Goal: Find specific page/section: Find specific page/section

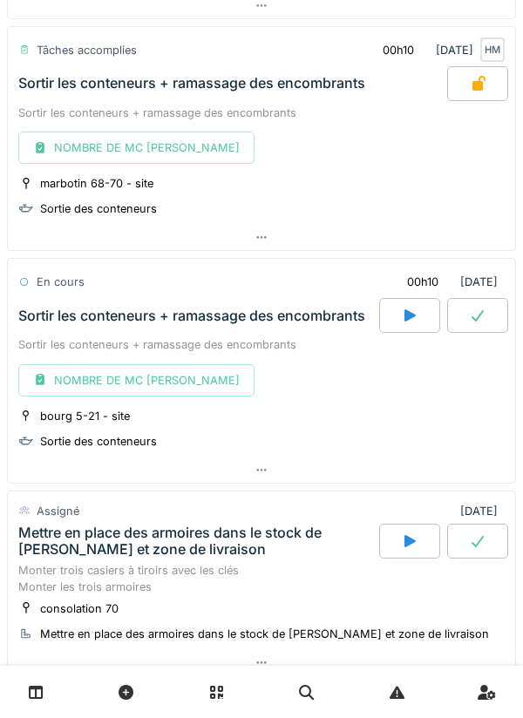
scroll to position [2410, 0]
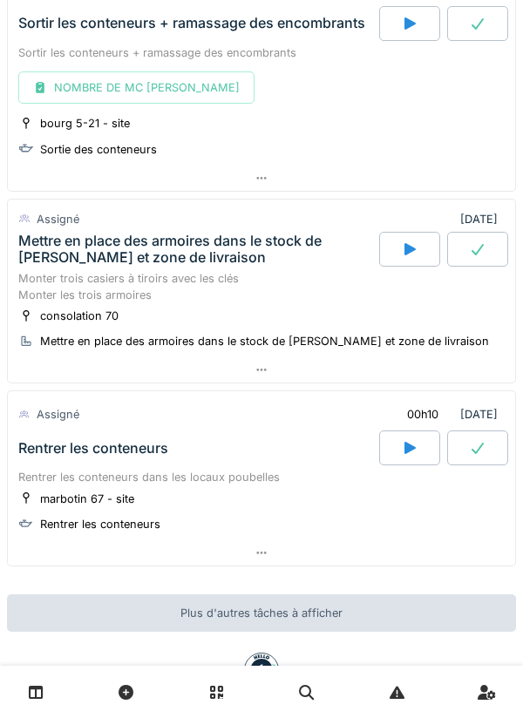
scroll to position [2701, 0]
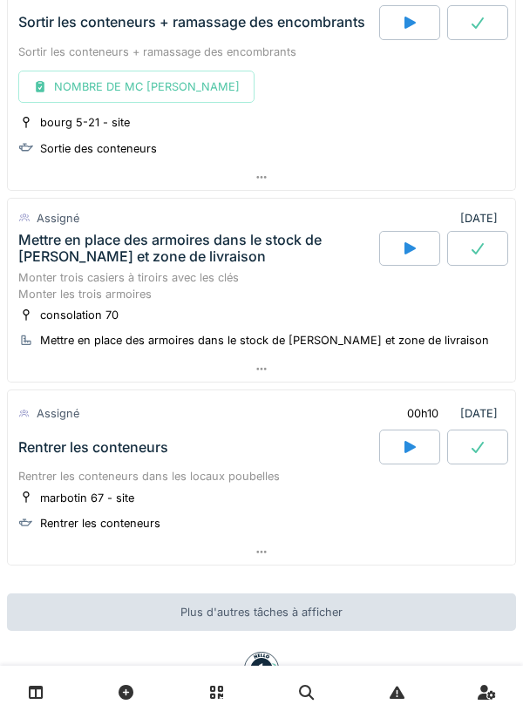
click at [45, 684] on link at bounding box center [36, 692] width 44 height 41
click at [264, 369] on icon at bounding box center [261, 369] width 10 height 3
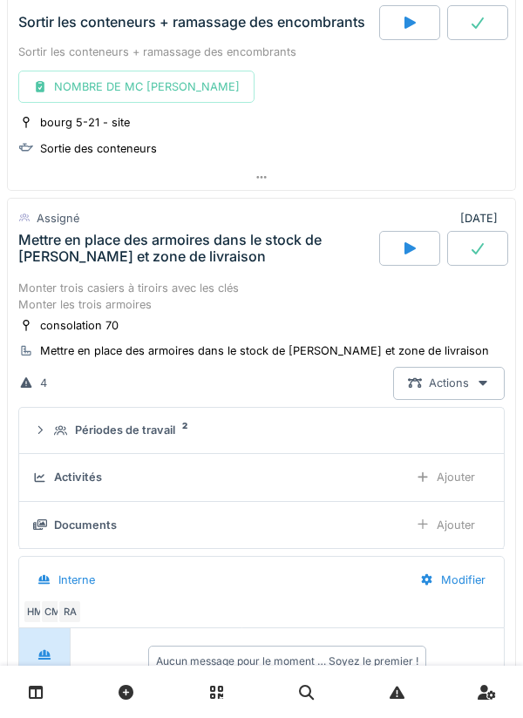
scroll to position [2829, 0]
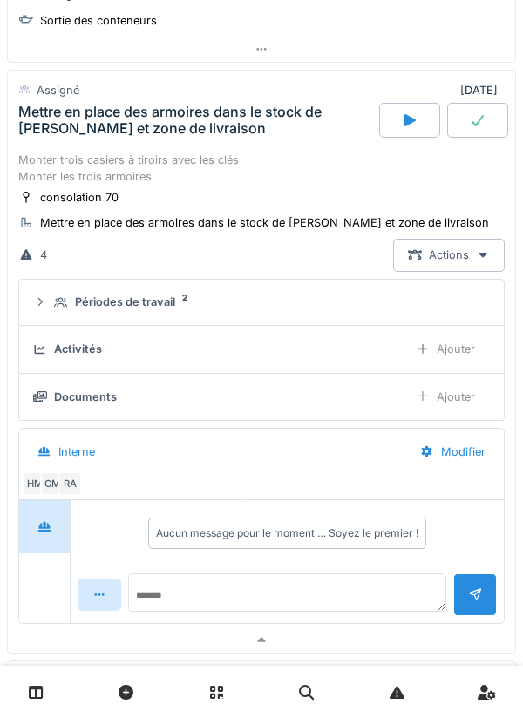
click at [97, 301] on div "Périodes de travail" at bounding box center [125, 302] width 100 height 17
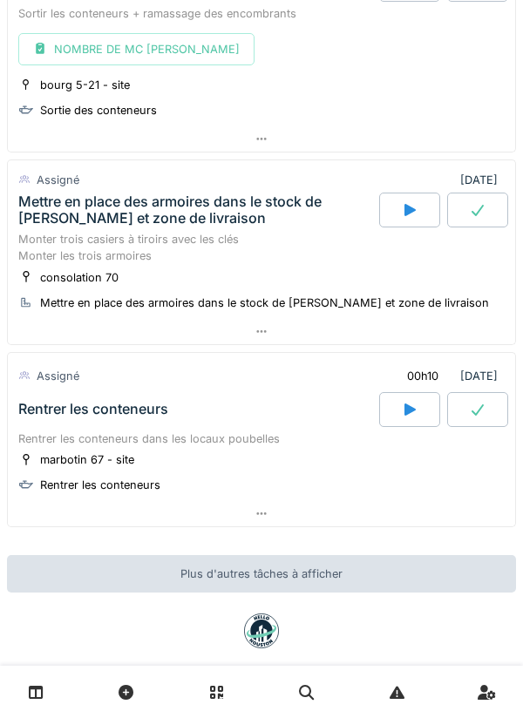
scroll to position [2762, 0]
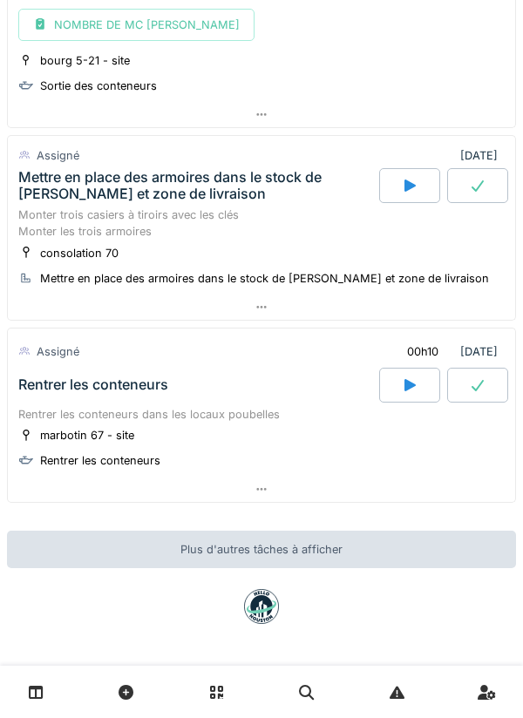
click at [272, 307] on div at bounding box center [261, 306] width 507 height 25
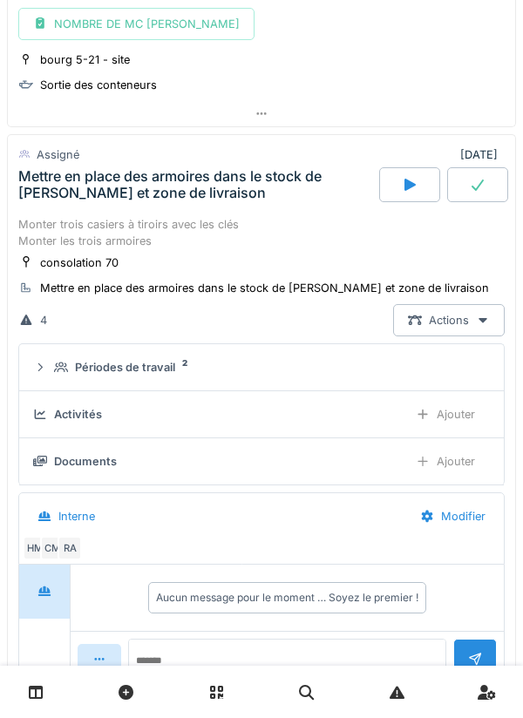
scroll to position [2826, 0]
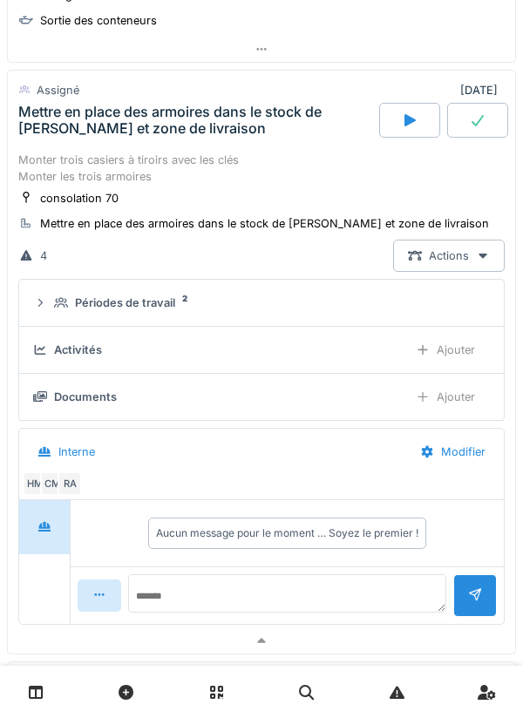
click at [165, 297] on div "Périodes de travail" at bounding box center [125, 302] width 100 height 17
